Goal: Check status: Check status

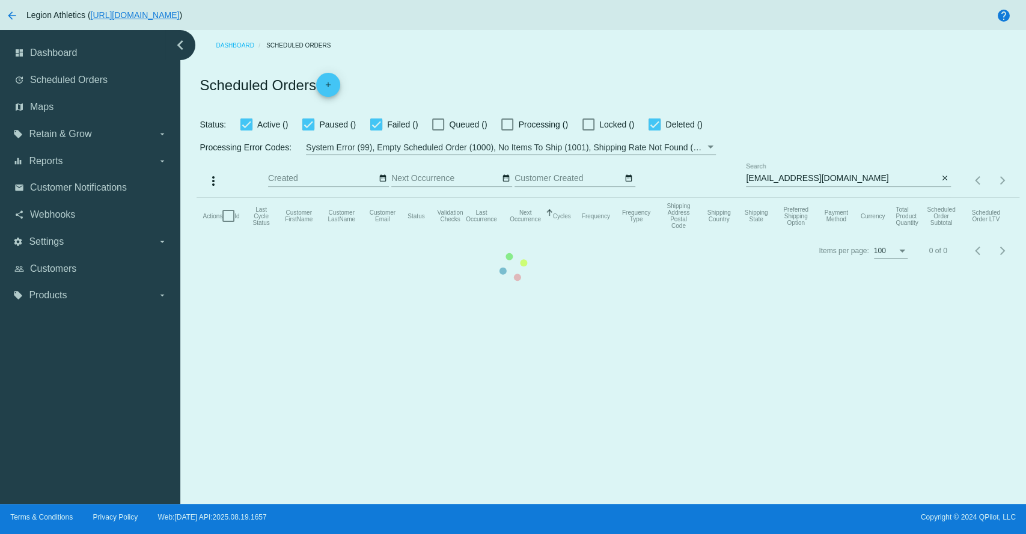
click at [814, 198] on mat-table "Actions Id Last Cycle Status Customer FirstName Customer LastName Customer Emai…" at bounding box center [607, 216] width 822 height 36
click at [808, 198] on mat-table "Actions Id Last Cycle Status Customer FirstName Customer LastName Customer Emai…" at bounding box center [607, 216] width 822 height 36
click at [483, 234] on mat-table "Actions Id Last Cycle Status Customer FirstName Customer LastName Customer Emai…" at bounding box center [607, 216] width 822 height 36
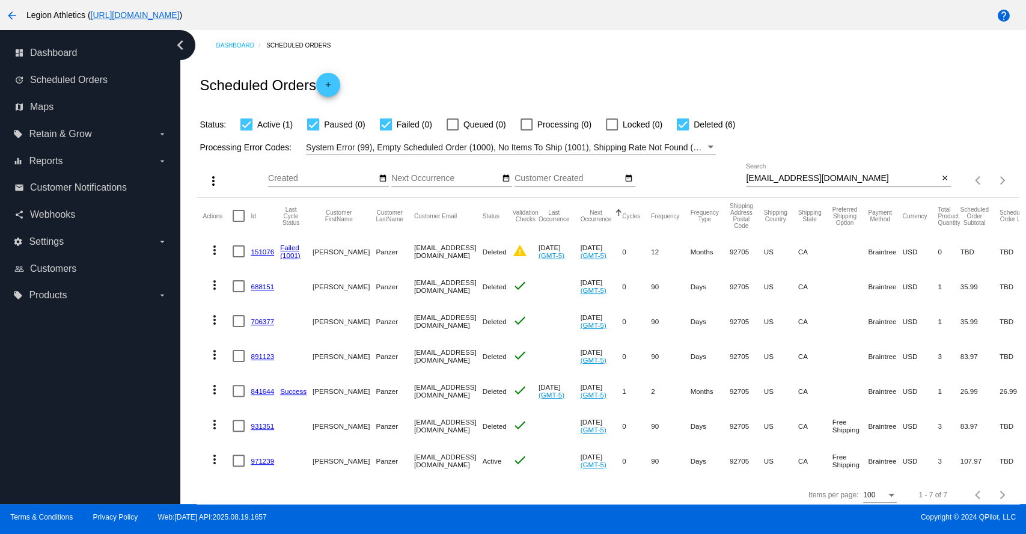
click at [796, 177] on input "[EMAIL_ADDRESS][DOMAIN_NAME]" at bounding box center [842, 179] width 192 height 10
paste input "lisy2204@hot"
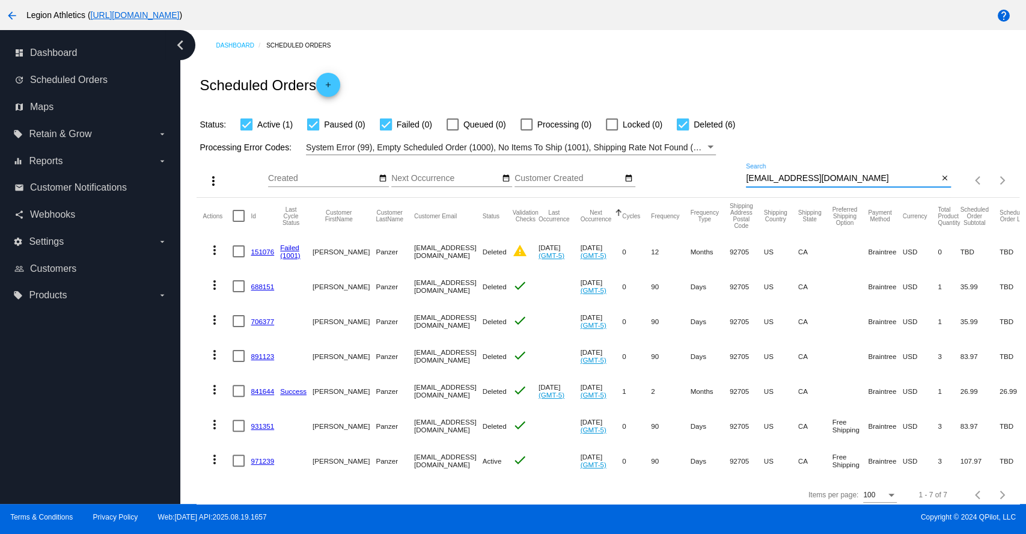
type input "[EMAIL_ADDRESS][DOMAIN_NAME]"
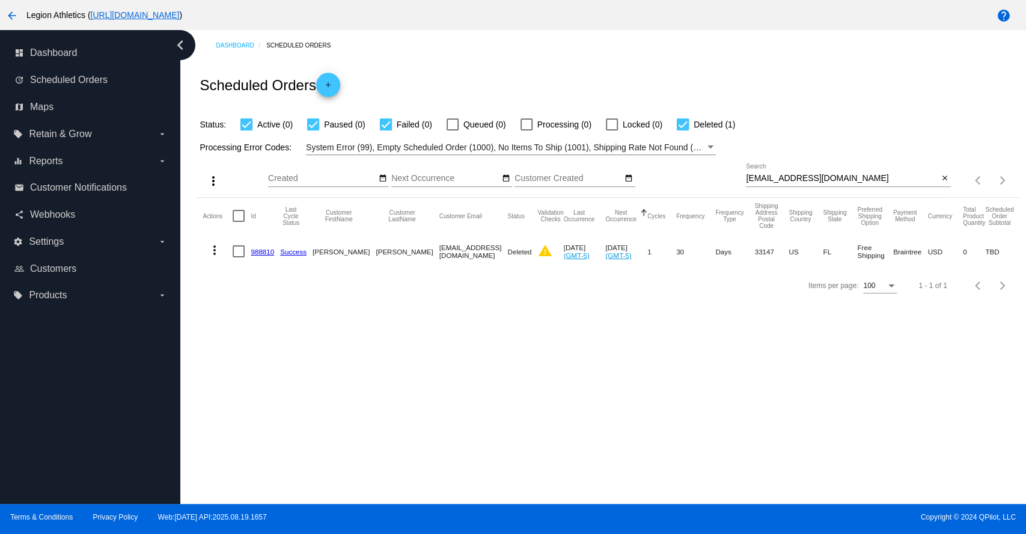
click at [260, 248] on link "988810" at bounding box center [262, 252] width 23 height 8
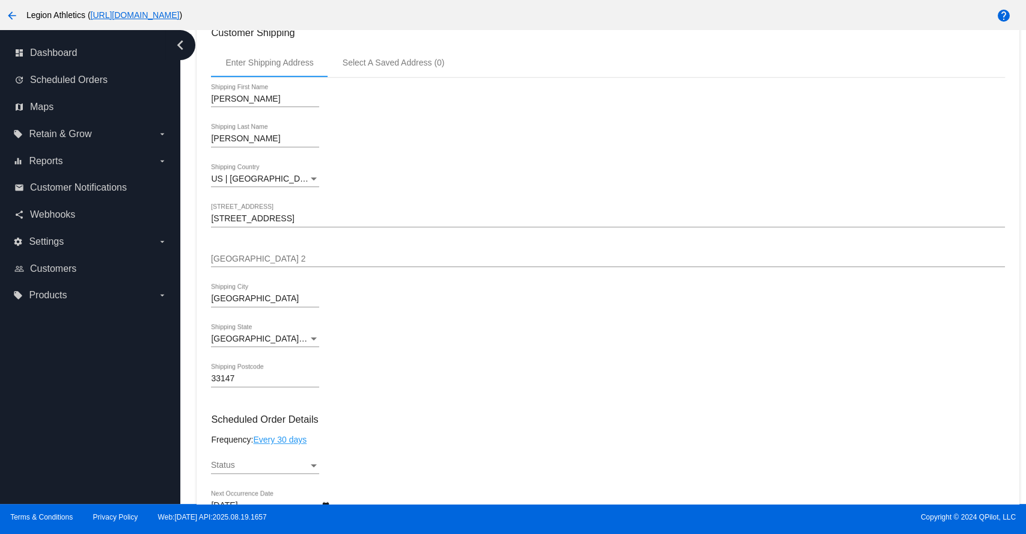
scroll to position [138, 0]
